Goal: Find specific page/section: Find specific page/section

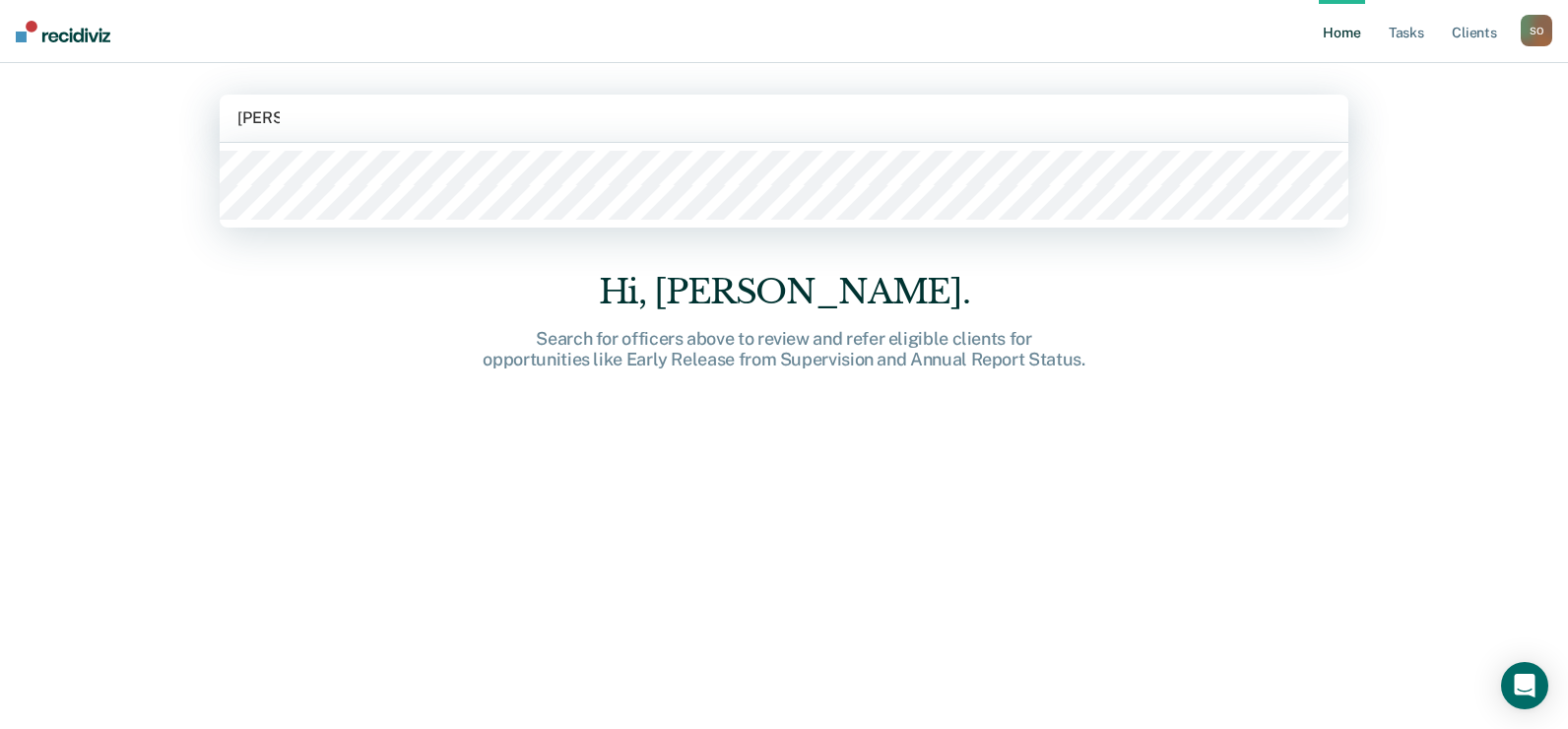
type input "[PERSON_NAME]"
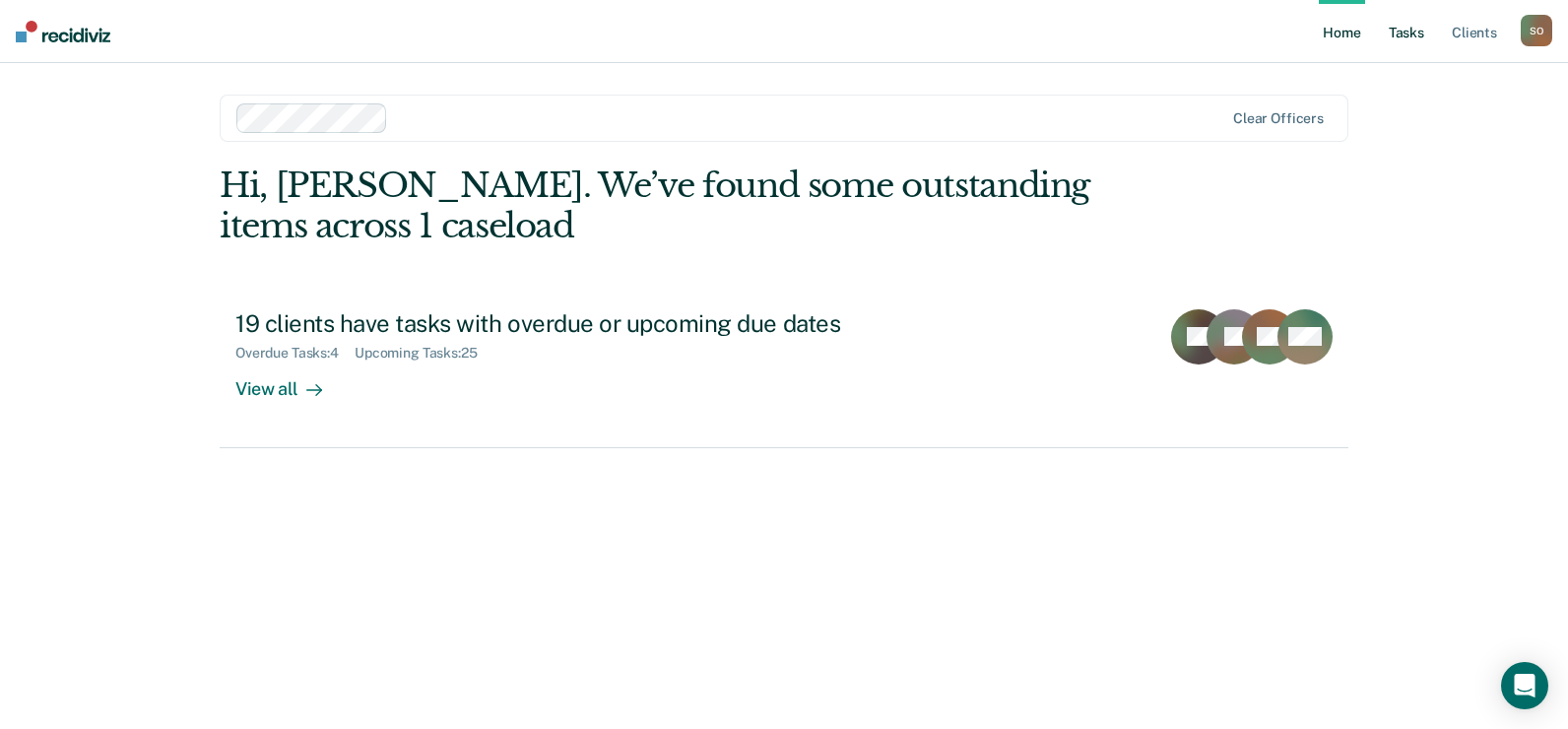
click at [1406, 21] on link "Tasks" at bounding box center [1407, 32] width 43 height 63
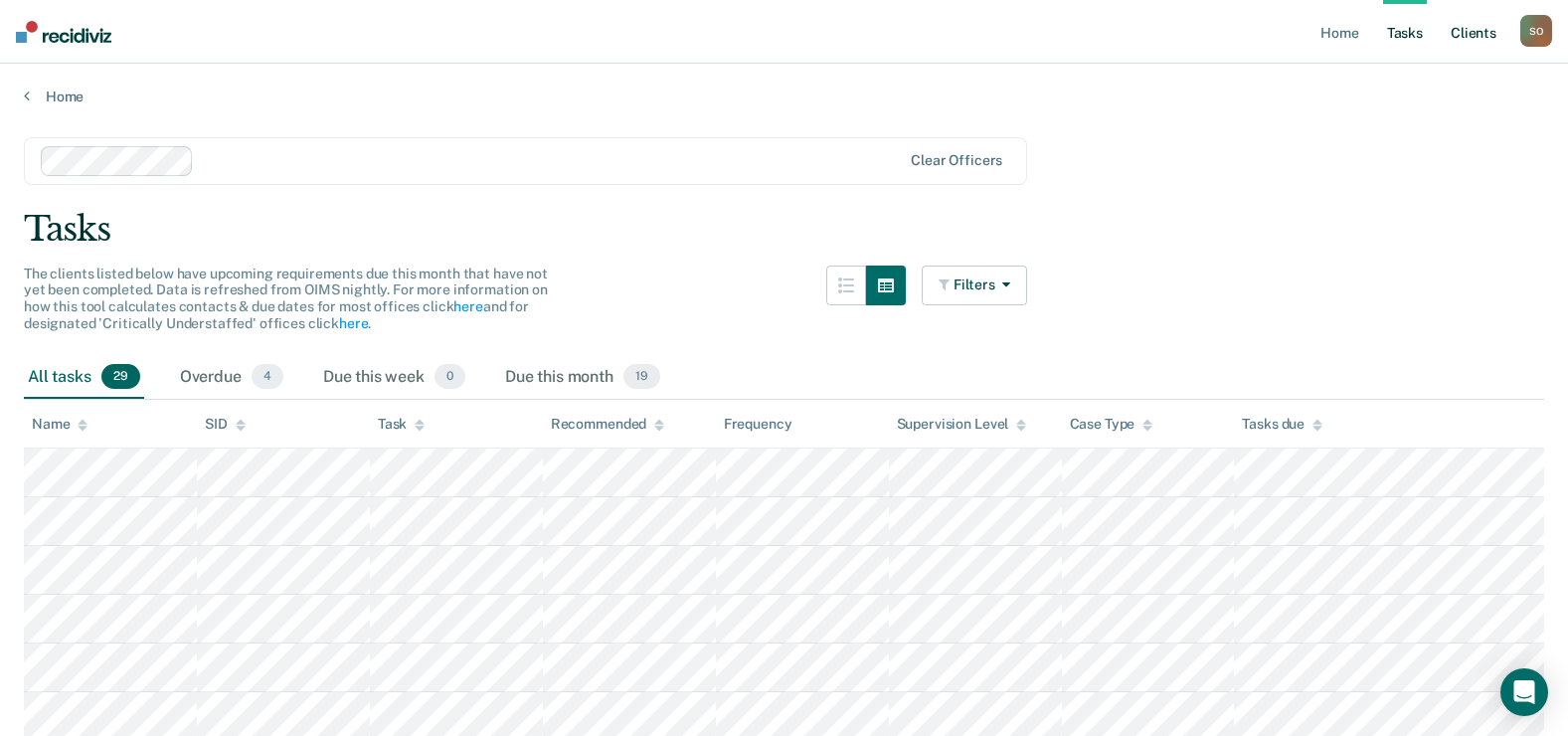
click at [1477, 30] on link "Client s" at bounding box center [1474, 32] width 54 height 64
